Goal: Find specific page/section: Find specific page/section

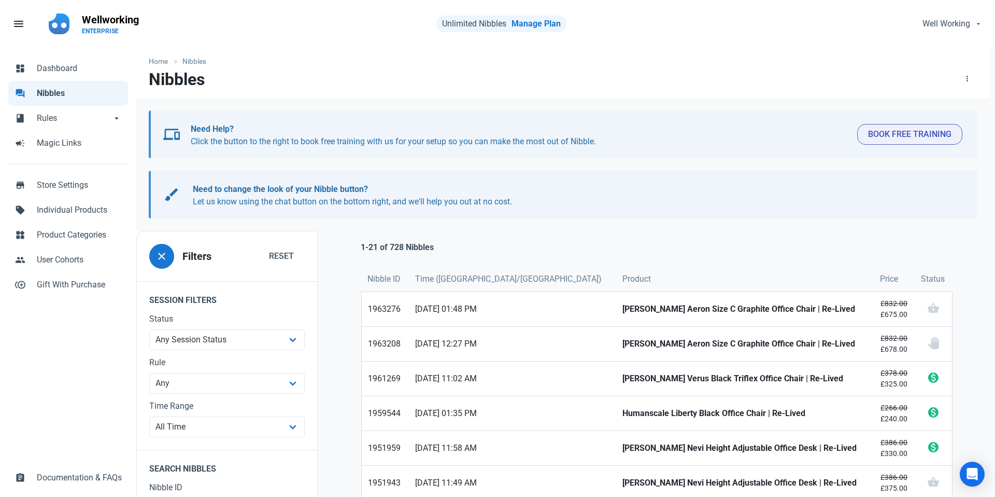
scroll to position [48, 0]
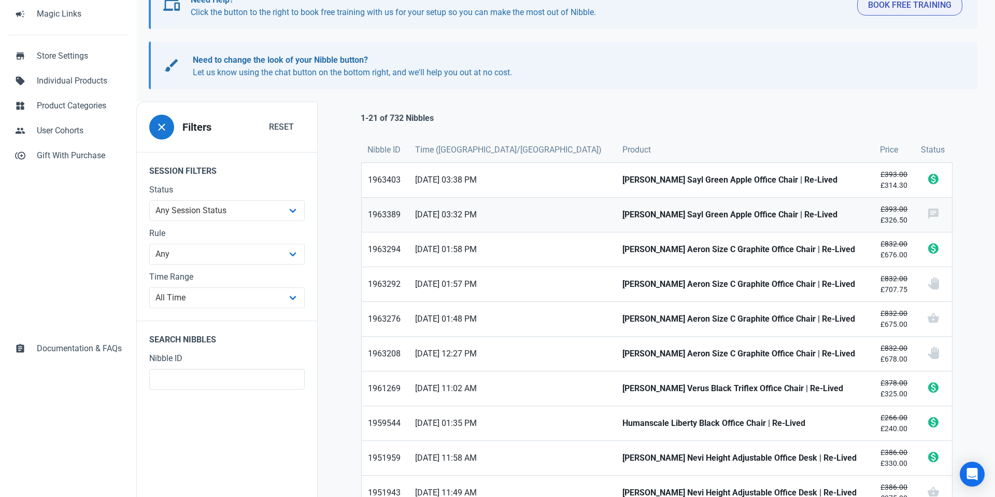
scroll to position [131, 0]
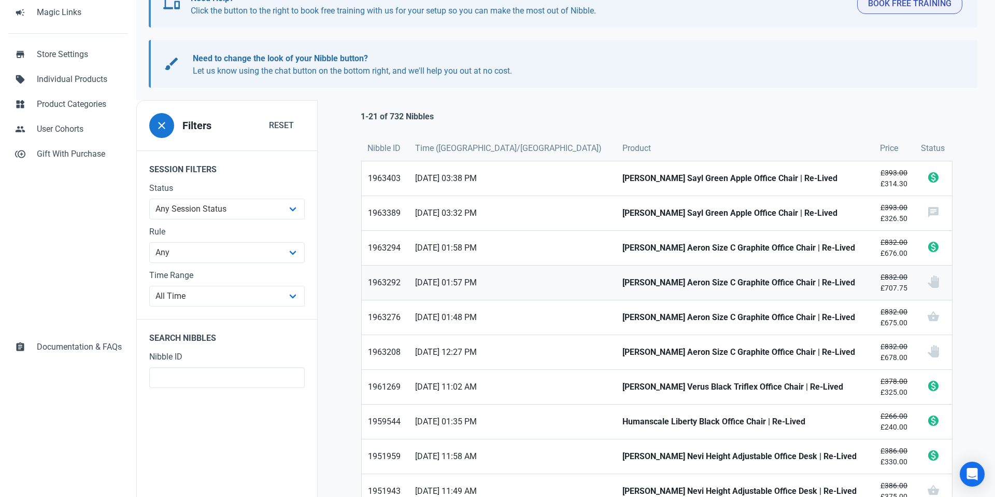
click at [686, 277] on strong "[PERSON_NAME] Aeron Size C Graphite Office Chair | Re-Lived" at bounding box center [745, 282] width 245 height 12
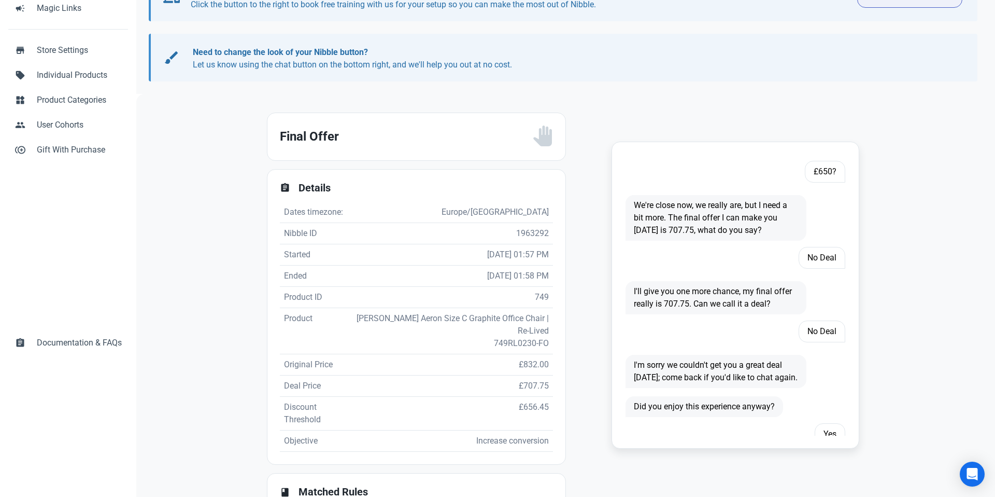
scroll to position [494, 0]
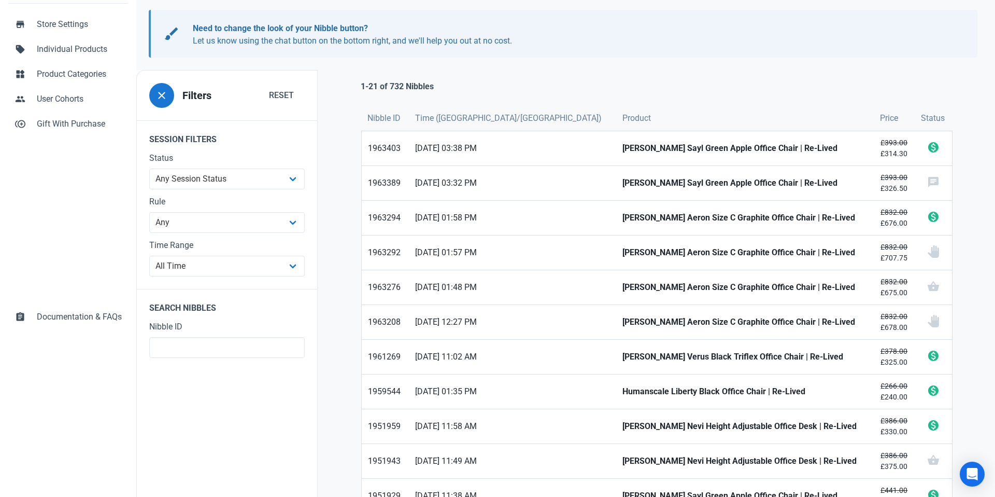
scroll to position [162, 0]
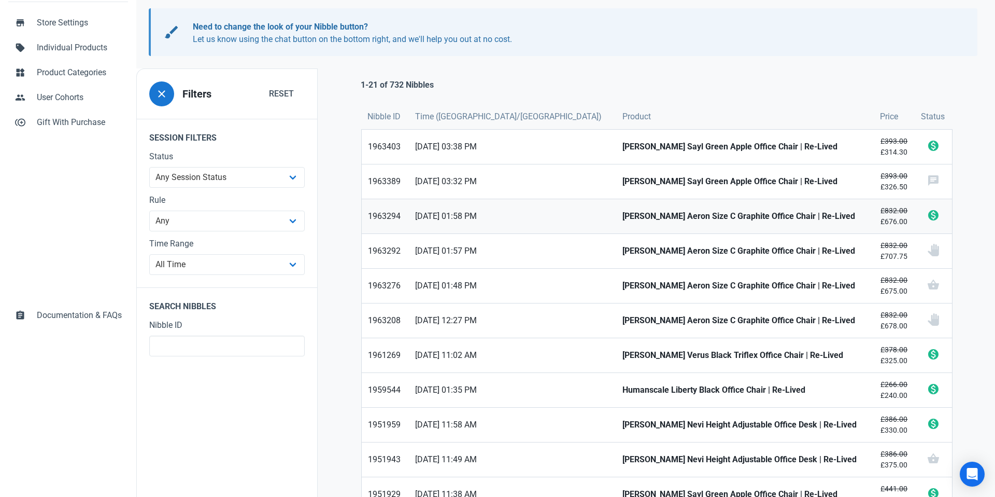
click at [681, 218] on strong "[PERSON_NAME] Aeron Size C Graphite Office Chair | Re-Lived" at bounding box center [745, 216] width 245 height 12
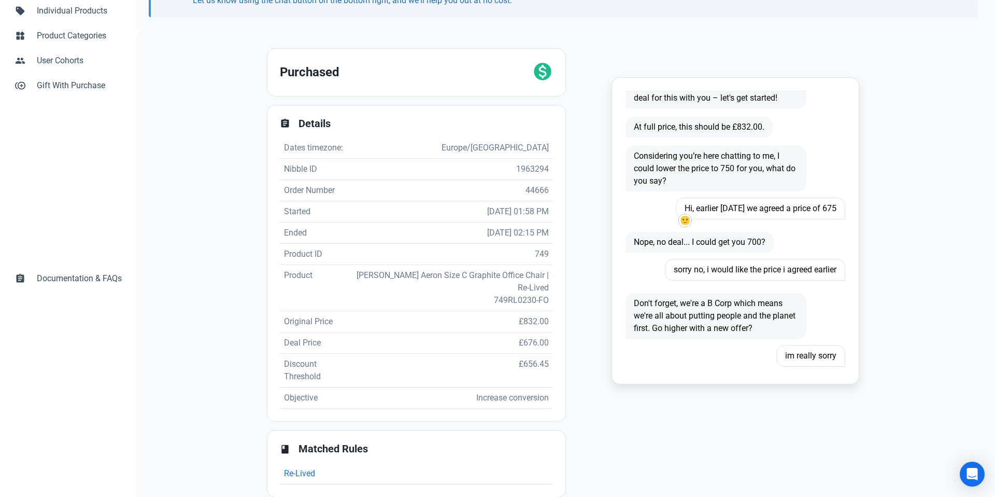
scroll to position [25, 0]
